Goal: Communication & Community: Answer question/provide support

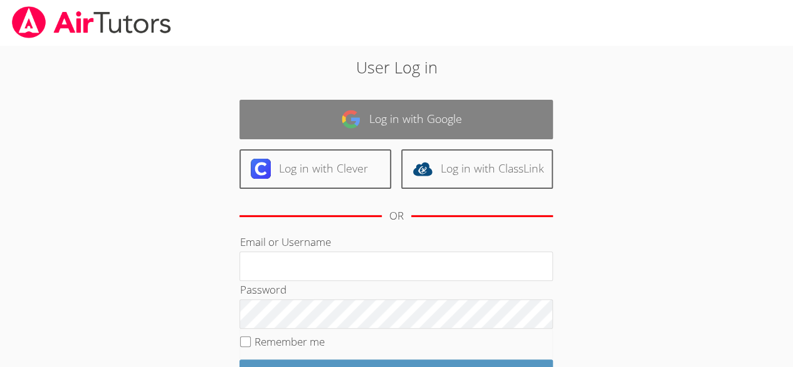
click at [464, 116] on link "Log in with Google" at bounding box center [397, 120] width 314 height 40
click at [443, 105] on link "Log in with Google" at bounding box center [397, 120] width 314 height 40
click at [420, 105] on link "Log in with Google" at bounding box center [397, 120] width 314 height 40
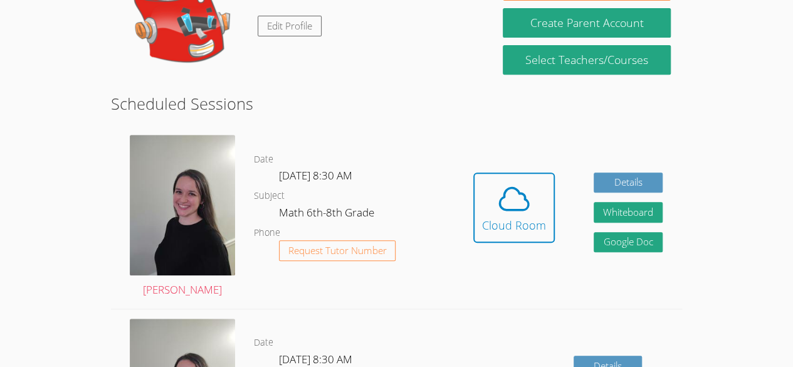
scroll to position [247, 0]
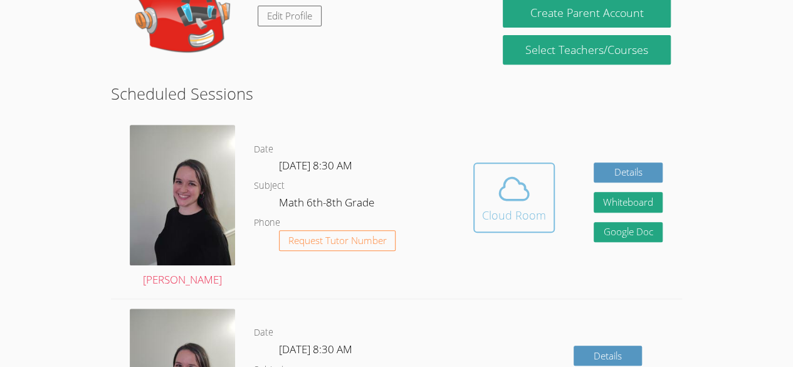
click at [533, 211] on div "Cloud Room" at bounding box center [514, 215] width 64 height 18
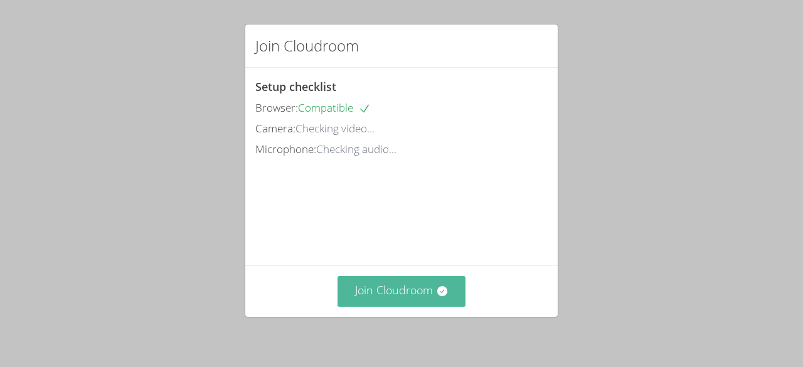
click at [403, 292] on button "Join Cloudroom" at bounding box center [401, 291] width 129 height 31
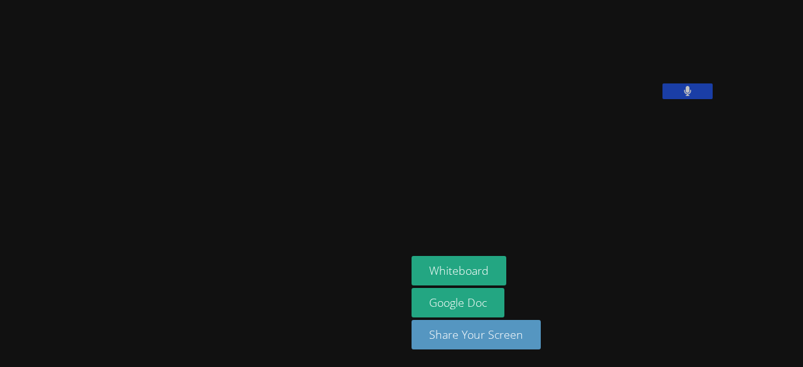
click at [662, 99] on button at bounding box center [687, 91] width 50 height 16
click at [698, 162] on div "Jeremith Gamez Lopez Whiteboard Google Doc Share Your Screen" at bounding box center [401, 183] width 803 height 367
click at [697, 165] on div "Jeremith Gamez Lopez Whiteboard Google Doc Share Your Screen" at bounding box center [401, 183] width 803 height 367
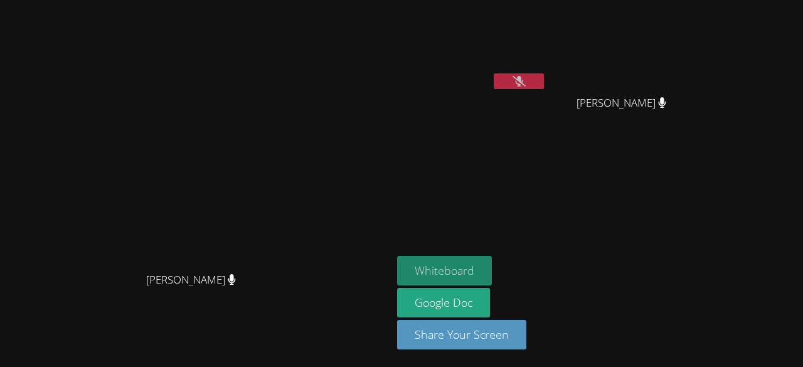
click at [492, 268] on button "Whiteboard" at bounding box center [444, 270] width 95 height 29
click at [526, 81] on icon at bounding box center [518, 81] width 13 height 11
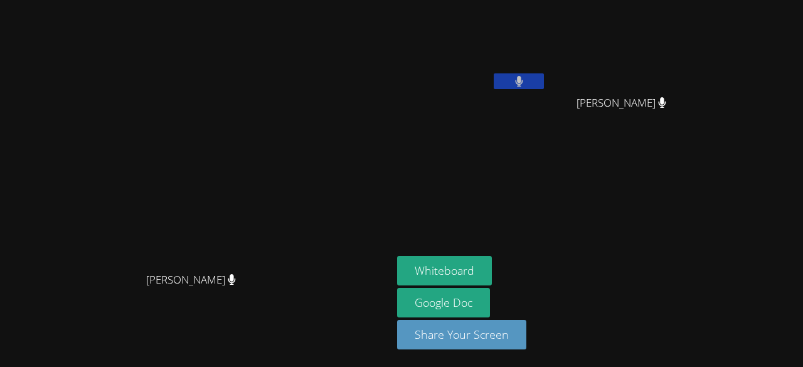
click at [544, 86] on button at bounding box center [519, 81] width 50 height 16
click at [544, 73] on button at bounding box center [519, 81] width 50 height 16
click at [546, 69] on video at bounding box center [471, 47] width 149 height 84
click at [544, 80] on button at bounding box center [519, 81] width 50 height 16
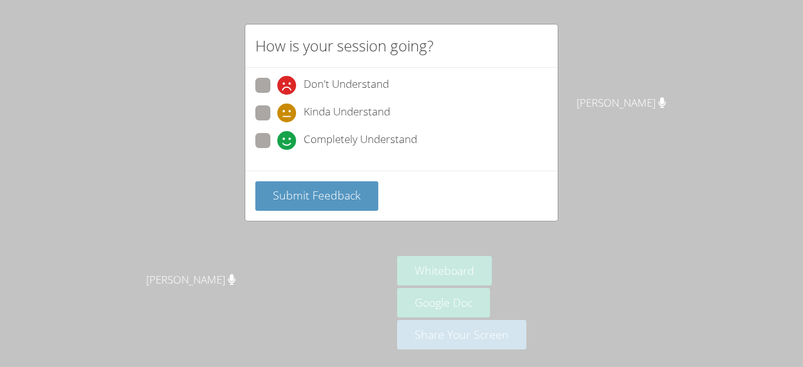
click at [277, 150] on span at bounding box center [277, 150] width 0 height 0
click at [277, 140] on input "Completely Understand" at bounding box center [282, 138] width 11 height 11
radio input "true"
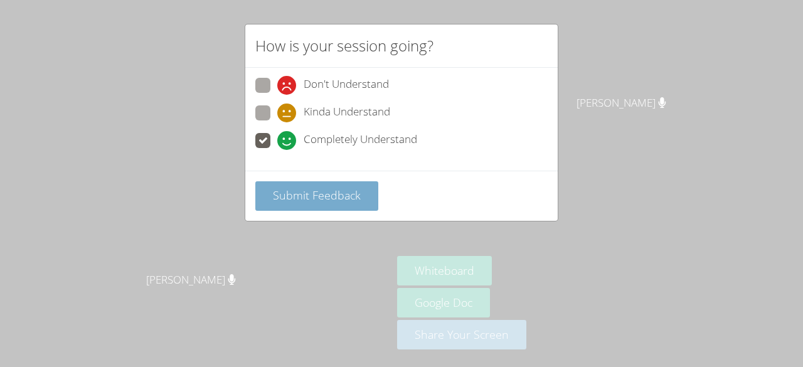
click at [294, 198] on span "Submit Feedback" at bounding box center [317, 195] width 88 height 15
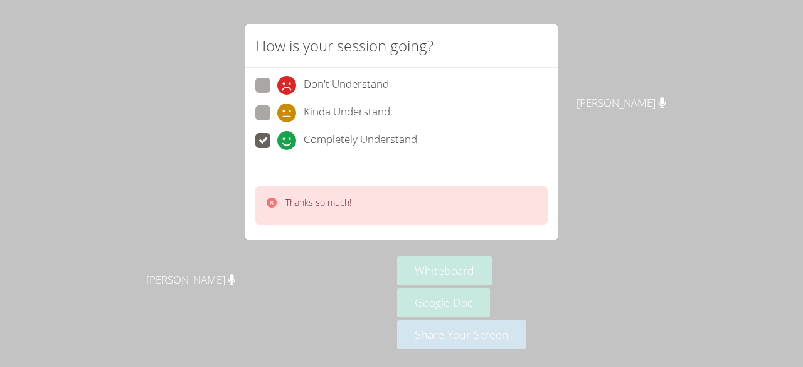
click at [266, 209] on div at bounding box center [271, 205] width 13 height 18
